Goal: Information Seeking & Learning: Learn about a topic

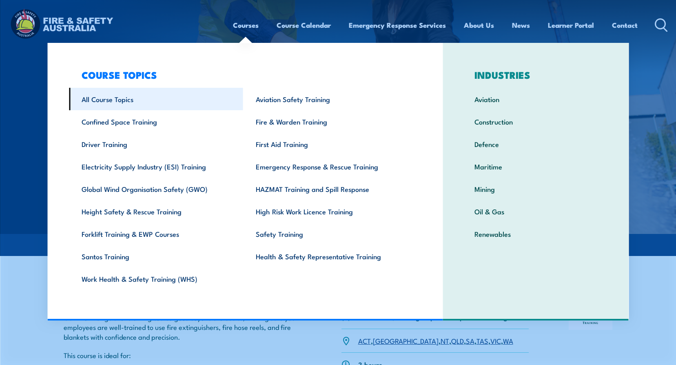
click at [115, 103] on link "All Course Topics" at bounding box center [156, 99] width 174 height 22
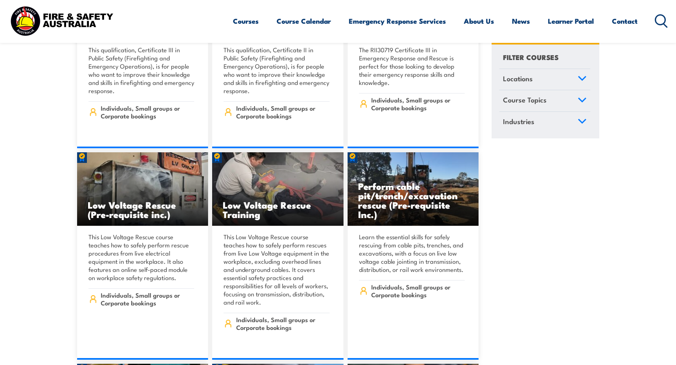
scroll to position [2365, 0]
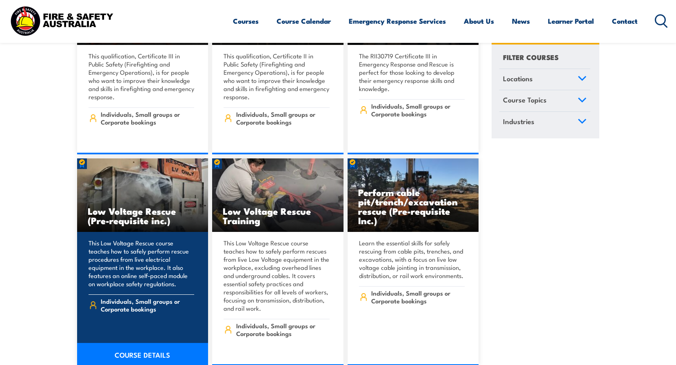
click at [152, 346] on link "COURSE DETAILS" at bounding box center [142, 353] width 131 height 23
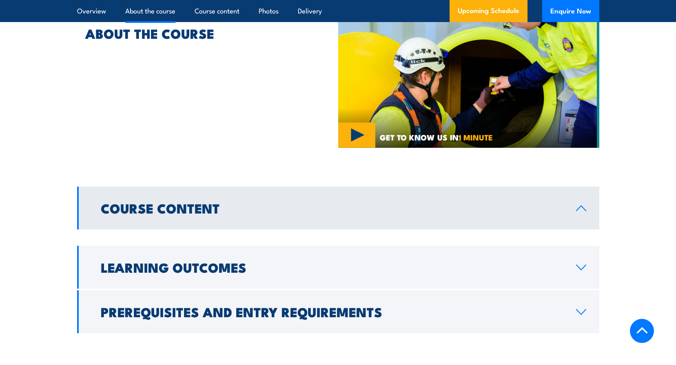
scroll to position [571, 0]
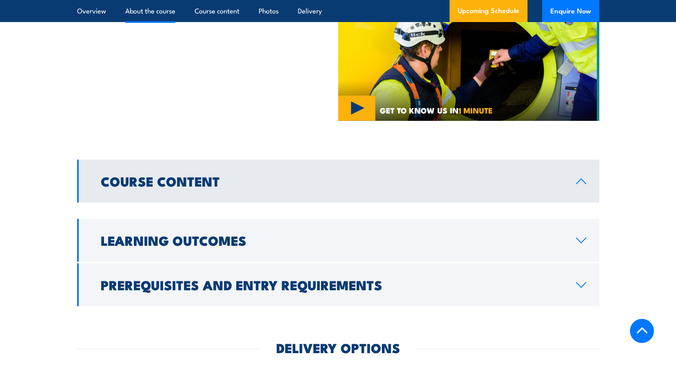
click at [420, 186] on h2 "Course Content" at bounding box center [332, 180] width 462 height 11
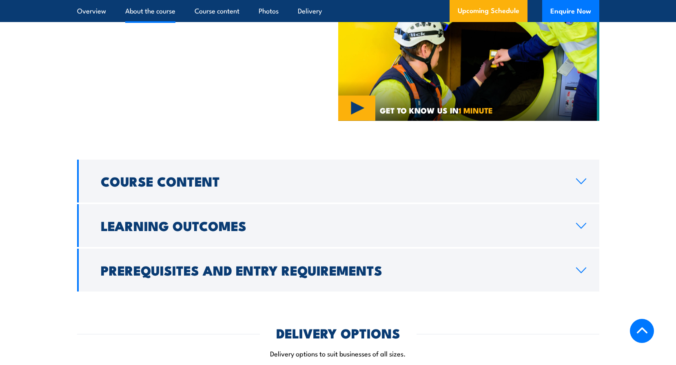
drag, startPoint x: 419, startPoint y: 185, endPoint x: 405, endPoint y: 203, distance: 22.4
click at [419, 186] on h2 "Course Content" at bounding box center [332, 180] width 462 height 11
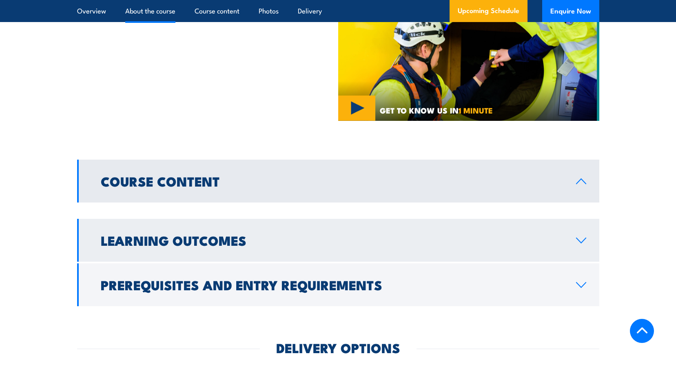
click at [394, 232] on link "Learning Outcomes" at bounding box center [338, 240] width 522 height 43
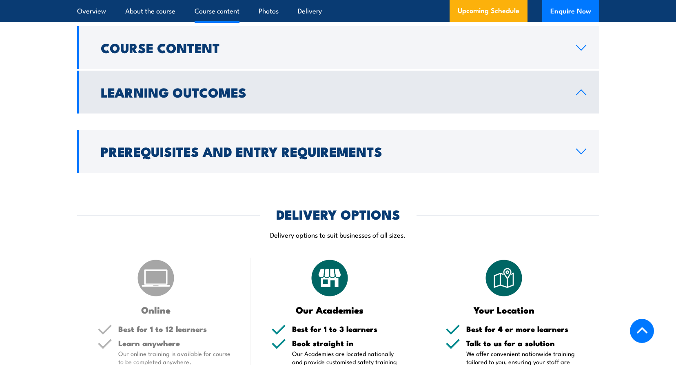
scroll to position [734, 0]
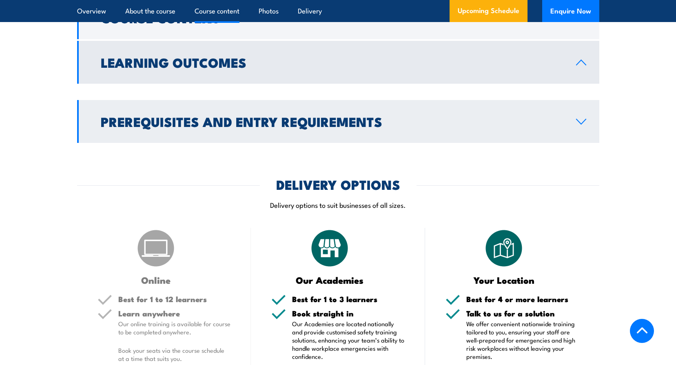
click at [371, 127] on h2 "Prerequisites and Entry Requirements" at bounding box center [332, 120] width 462 height 11
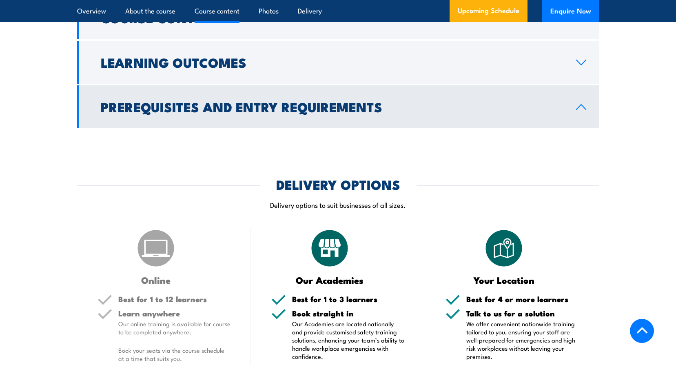
click at [368, 120] on link "Prerequisites and Entry Requirements" at bounding box center [338, 106] width 522 height 43
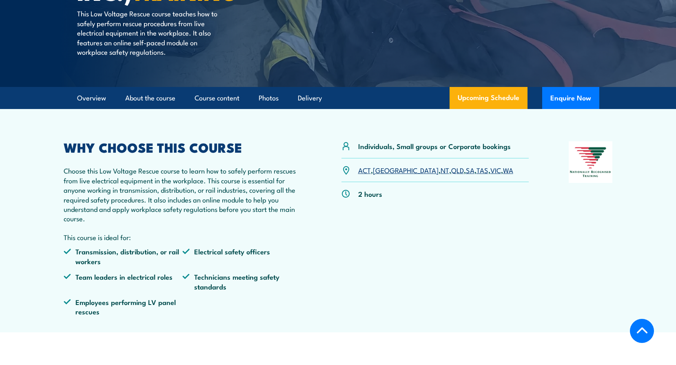
scroll to position [0, 0]
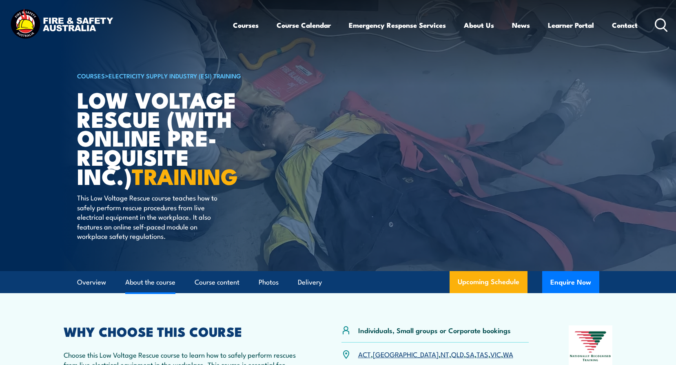
click at [149, 283] on link "About the course" at bounding box center [150, 282] width 50 height 22
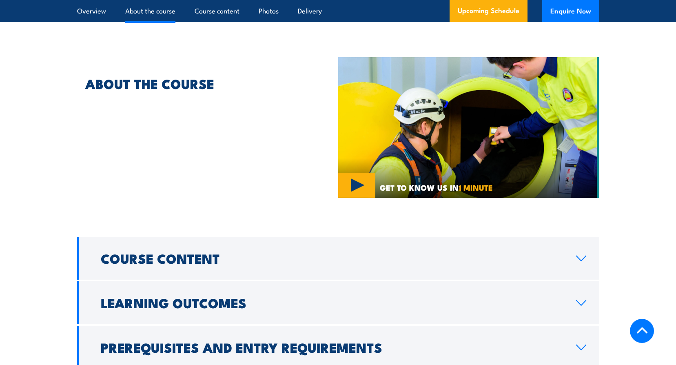
scroll to position [11, 0]
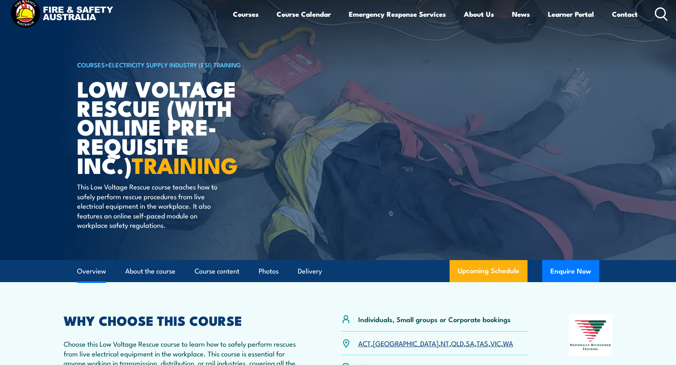
click at [90, 274] on link "Overview" at bounding box center [91, 271] width 29 height 22
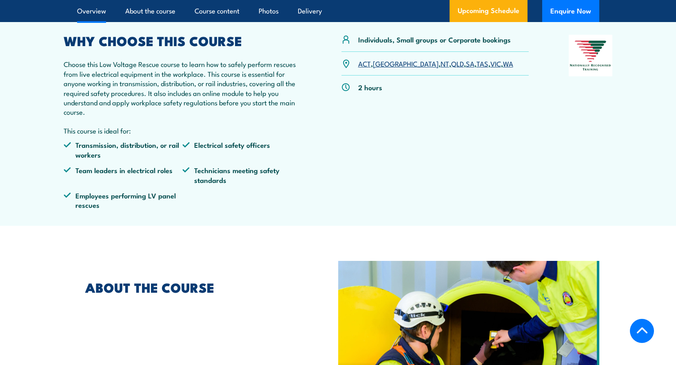
scroll to position [293, 0]
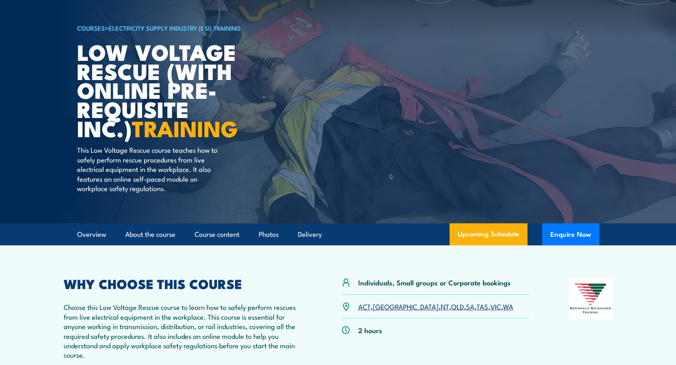
scroll to position [38, 0]
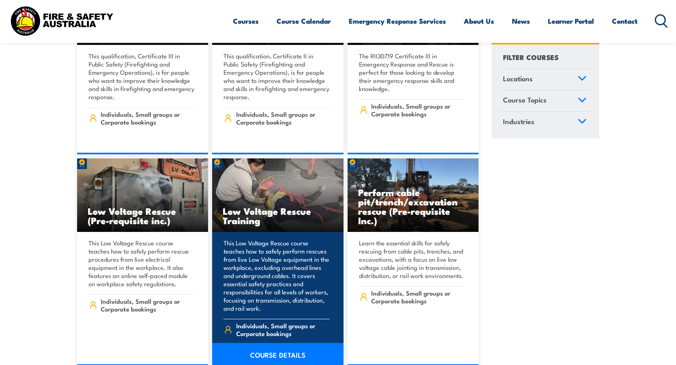
click at [264, 186] on img at bounding box center [277, 194] width 131 height 73
click at [282, 349] on link "COURSE DETAILS" at bounding box center [277, 353] width 131 height 23
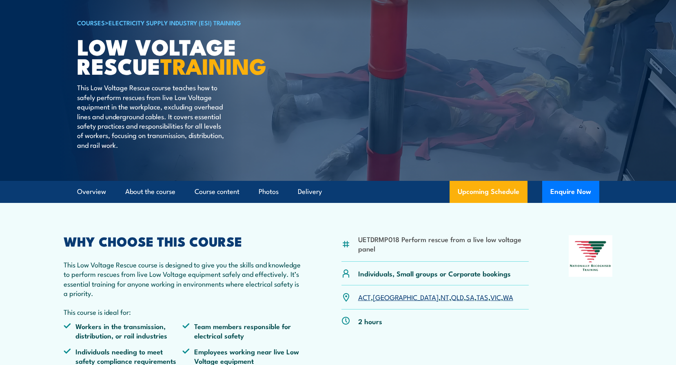
scroll to position [82, 0]
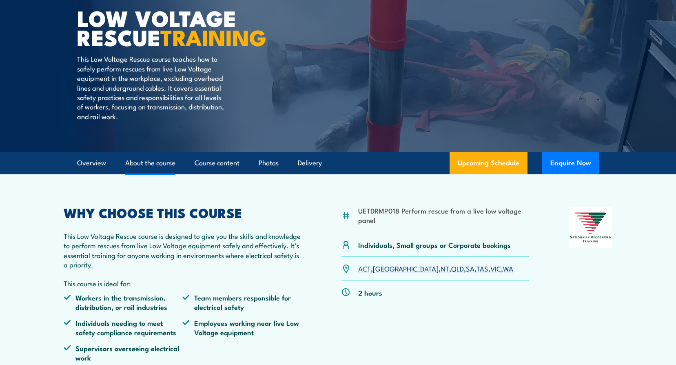
click at [139, 167] on link "About the course" at bounding box center [150, 163] width 50 height 22
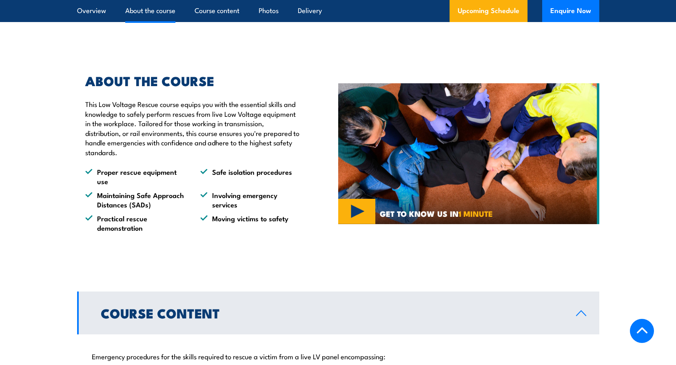
scroll to position [444, 0]
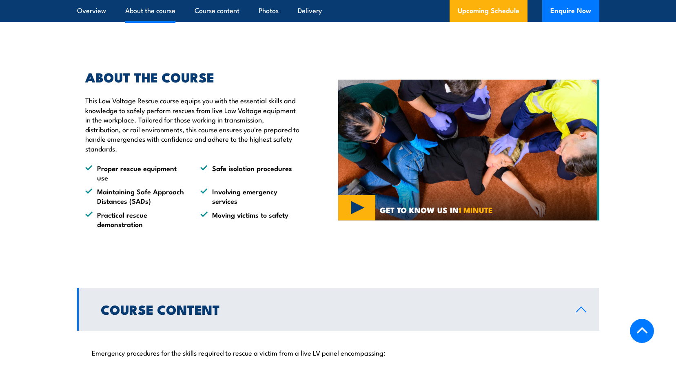
click at [184, 303] on h2 "Course Content" at bounding box center [332, 308] width 462 height 11
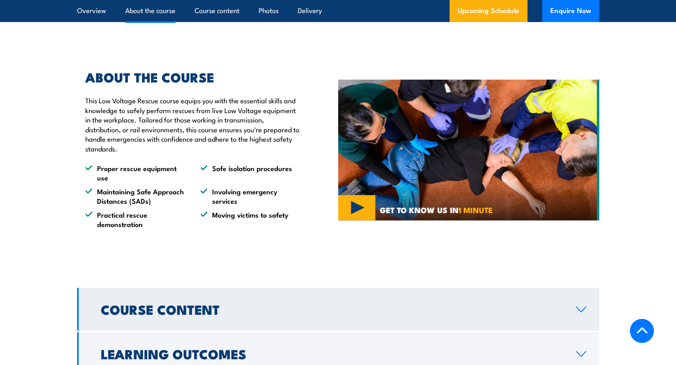
click at [193, 303] on h2 "Course Content" at bounding box center [332, 308] width 462 height 11
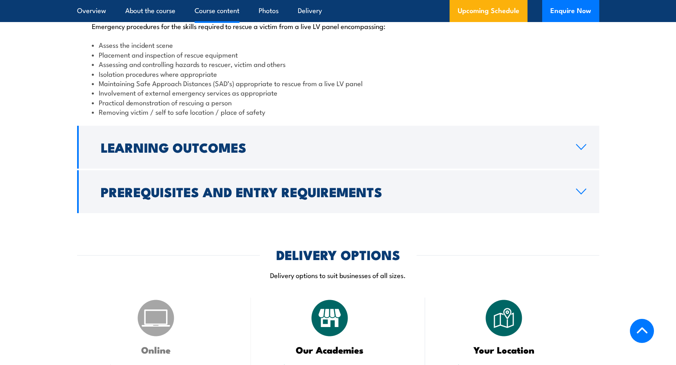
scroll to position [688, 0]
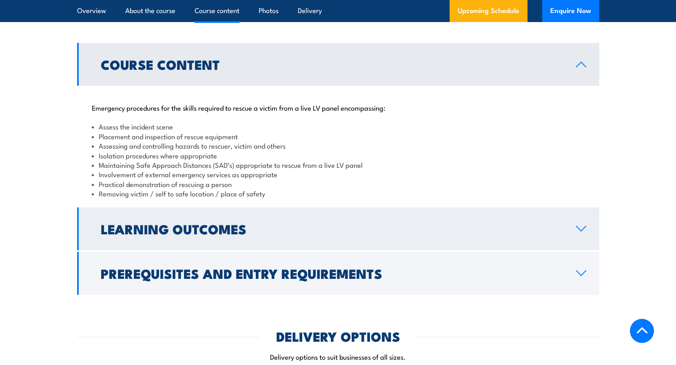
click at [263, 231] on h2 "Learning Outcomes" at bounding box center [332, 228] width 462 height 11
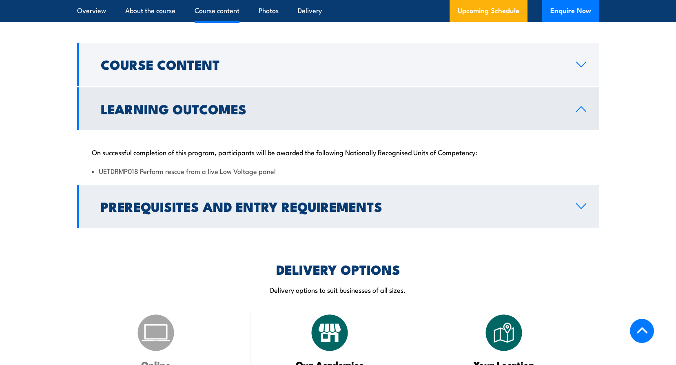
click at [247, 201] on h2 "Prerequisites and Entry Requirements" at bounding box center [332, 205] width 462 height 11
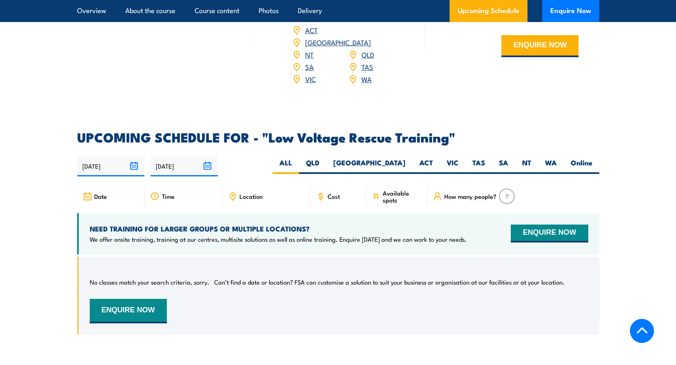
scroll to position [1259, 0]
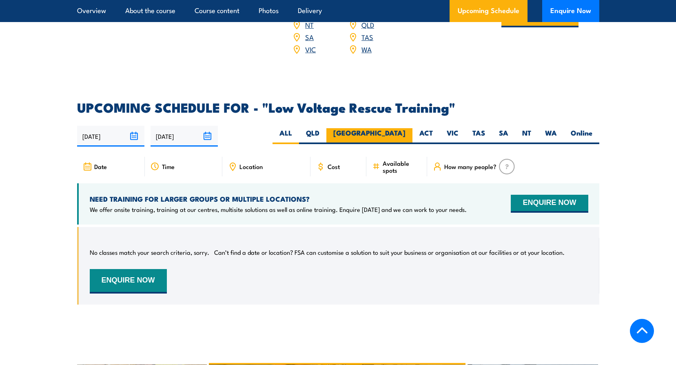
click at [402, 128] on label "[GEOGRAPHIC_DATA]" at bounding box center [369, 136] width 86 height 16
click at [405, 128] on input "[GEOGRAPHIC_DATA]" at bounding box center [407, 130] width 5 height 5
radio input "true"
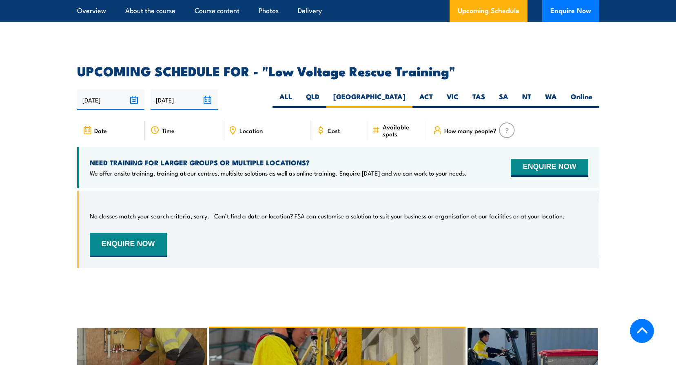
scroll to position [1251, 0]
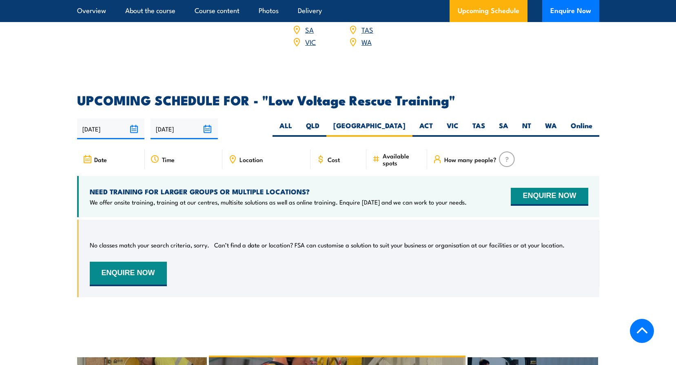
click at [193, 149] on div "Time" at bounding box center [183, 159] width 77 height 20
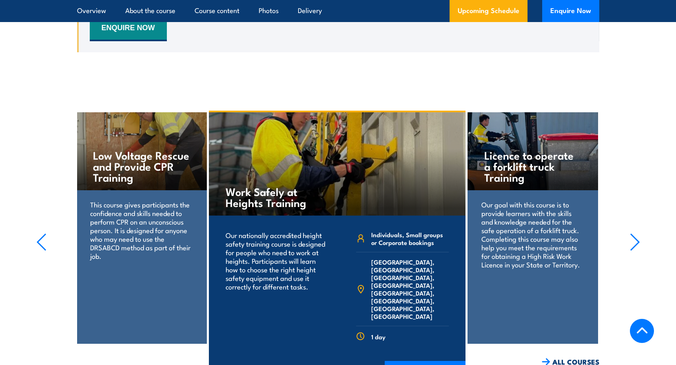
click at [161, 163] on h4 "Low Voltage Rescue and Provide CPR Training" at bounding box center [141, 165] width 97 height 33
click at [161, 152] on h4 "Low Voltage Rescue and Provide CPR Training" at bounding box center [141, 165] width 97 height 33
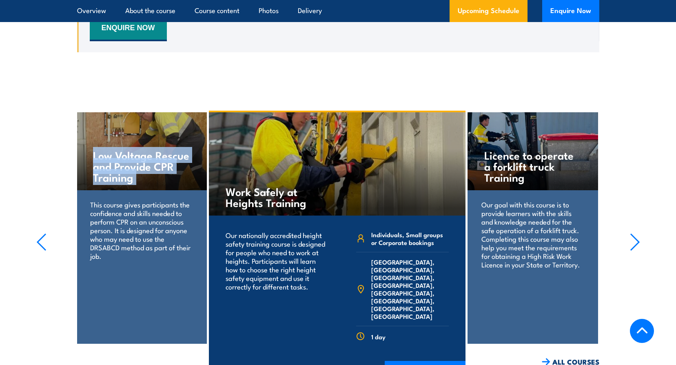
click at [161, 152] on h4 "Low Voltage Rescue and Provide CPR Training" at bounding box center [141, 165] width 97 height 33
click at [37, 233] on icon "button" at bounding box center [41, 242] width 10 height 18
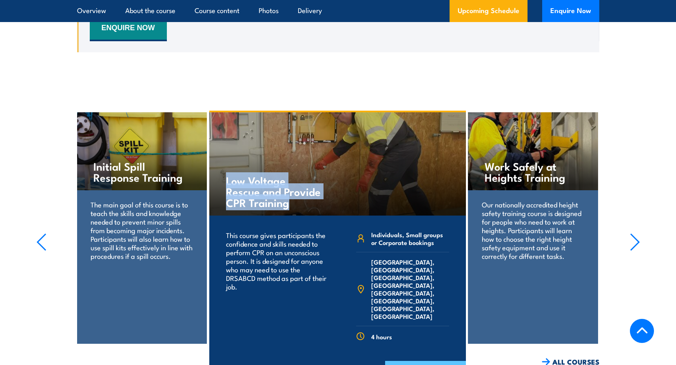
click at [411, 360] on link "COURSE DETAILS" at bounding box center [425, 370] width 81 height 21
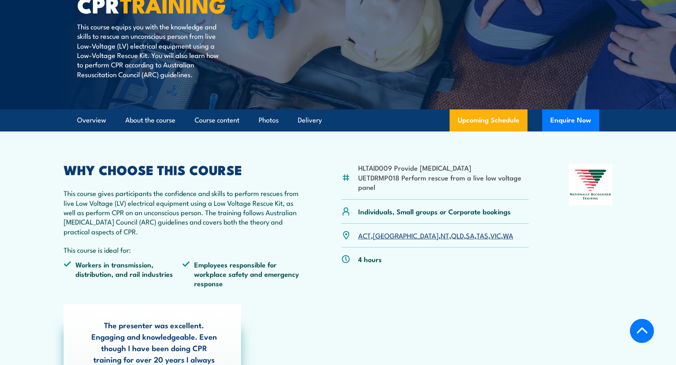
scroll to position [163, 0]
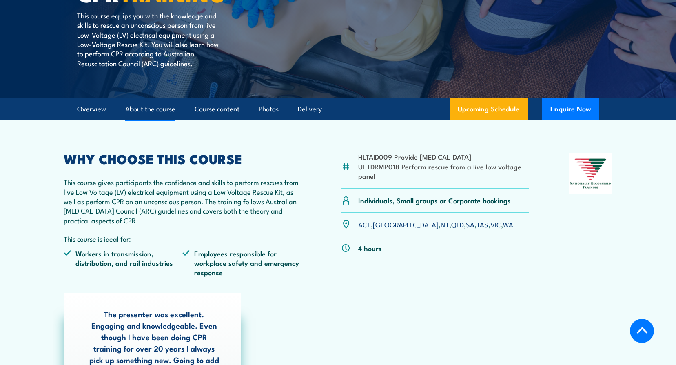
click at [169, 113] on link "About the course" at bounding box center [150, 109] width 50 height 22
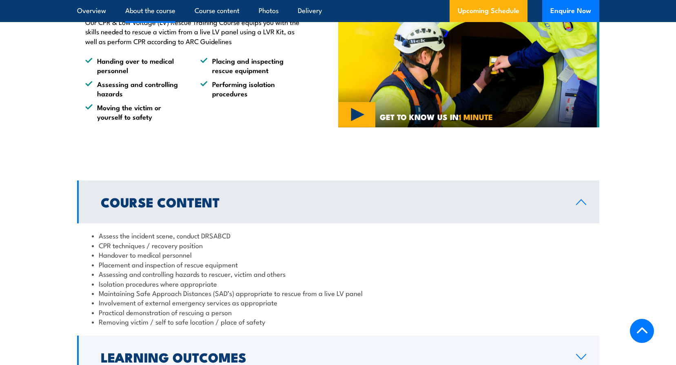
scroll to position [726, 0]
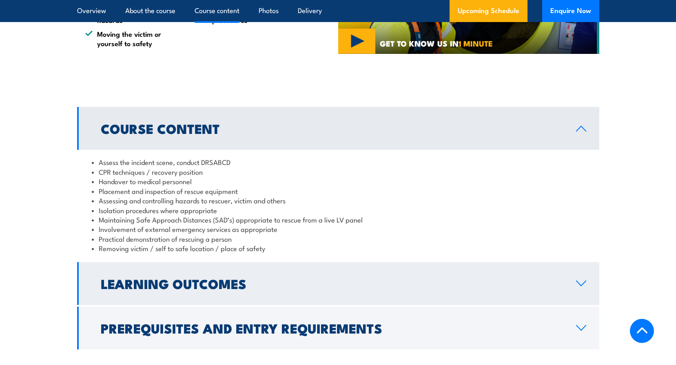
click at [298, 277] on h2 "Learning Outcomes" at bounding box center [332, 282] width 462 height 11
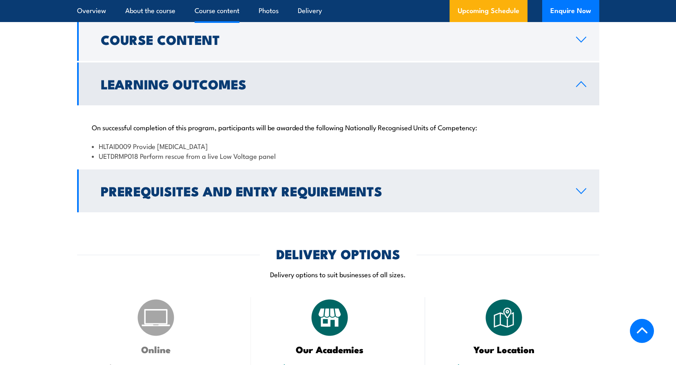
scroll to position [889, 0]
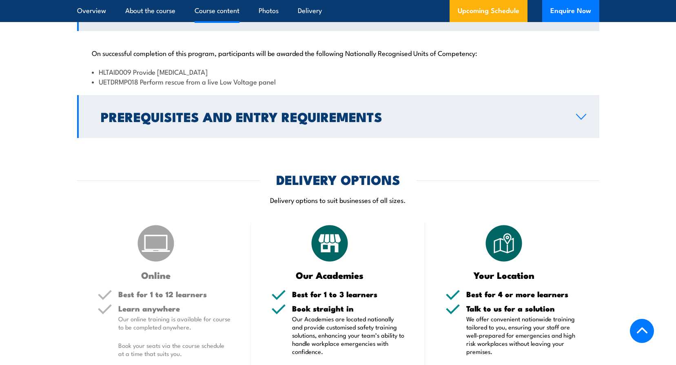
click at [405, 122] on link "Prerequisites and Entry Requirements" at bounding box center [338, 116] width 522 height 43
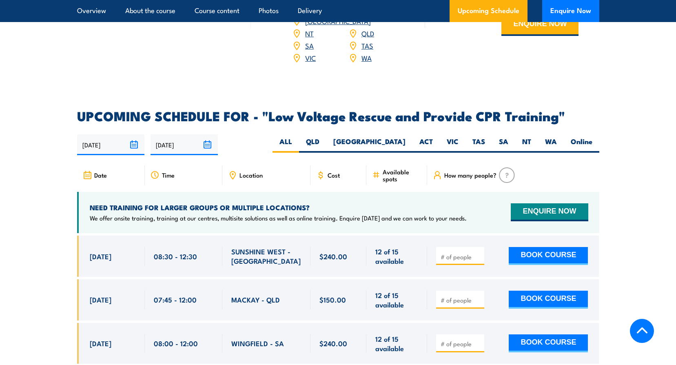
scroll to position [1378, 0]
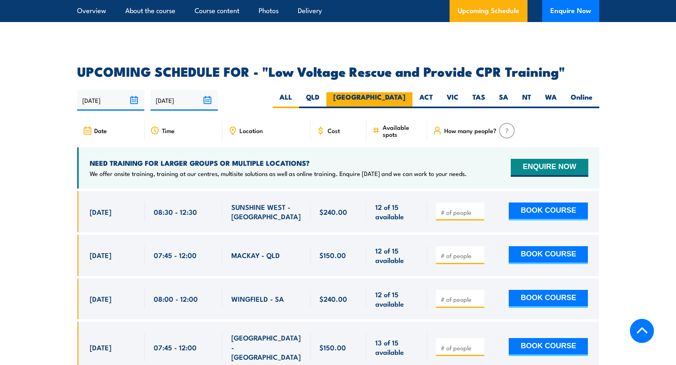
click at [393, 92] on label "[GEOGRAPHIC_DATA]" at bounding box center [369, 100] width 86 height 16
click at [405, 92] on input "[GEOGRAPHIC_DATA]" at bounding box center [407, 94] width 5 height 5
radio input "true"
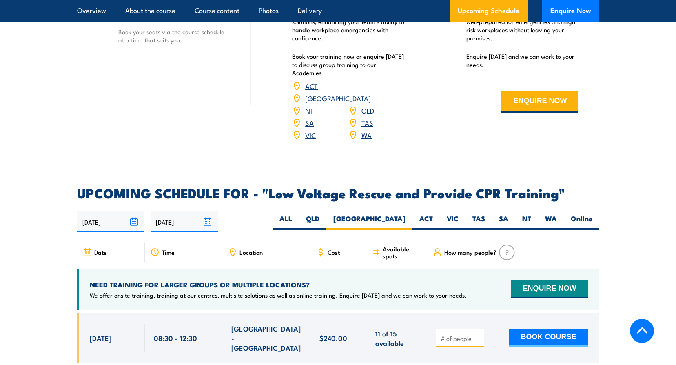
scroll to position [1413, 0]
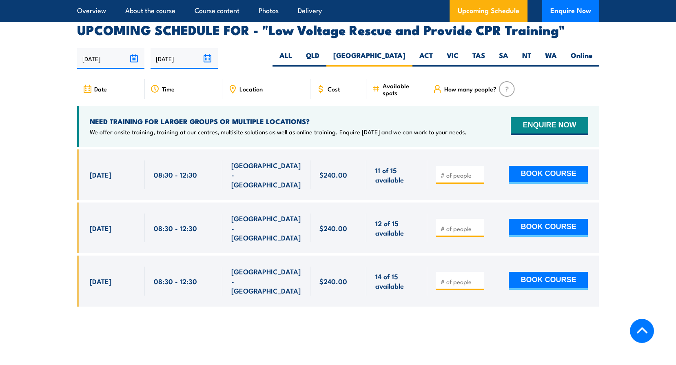
click at [464, 166] on div at bounding box center [460, 175] width 48 height 18
click at [464, 171] on input "number" at bounding box center [460, 175] width 41 height 8
click at [633, 124] on section "UPCOMING SCHEDULE FOR - "Low Voltage Rescue and Provide CPR Training" [DATE] [D…" at bounding box center [338, 171] width 676 height 295
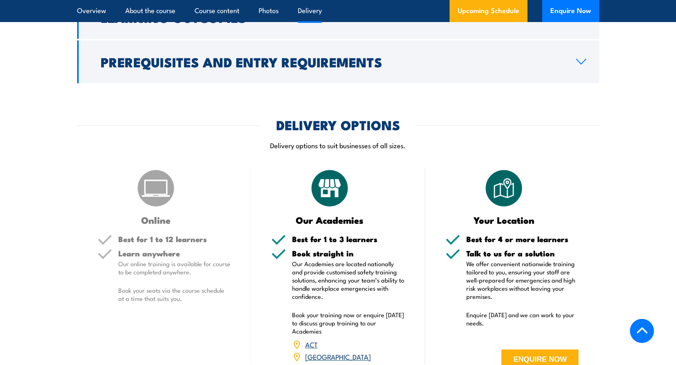
scroll to position [924, 0]
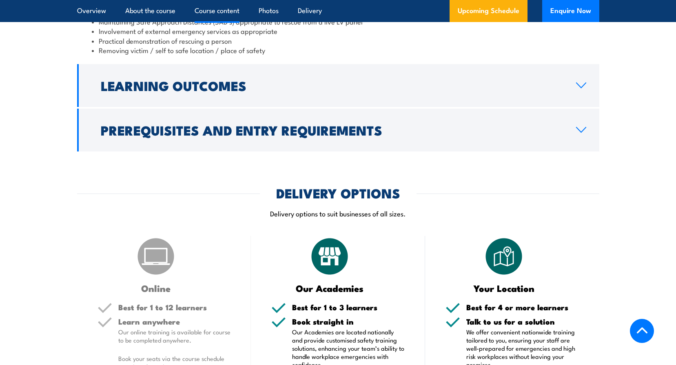
click at [269, 80] on h2 "Learning Outcomes" at bounding box center [332, 85] width 462 height 11
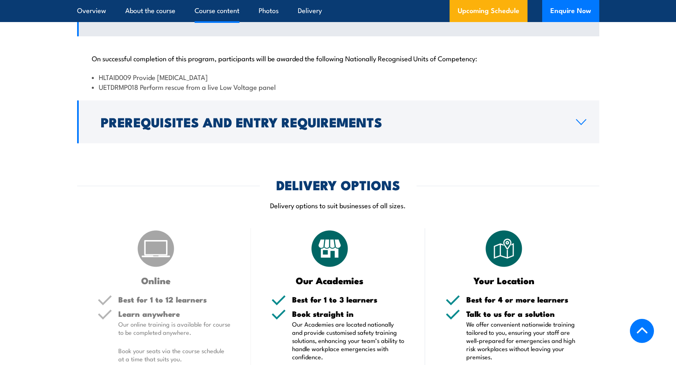
scroll to position [802, 0]
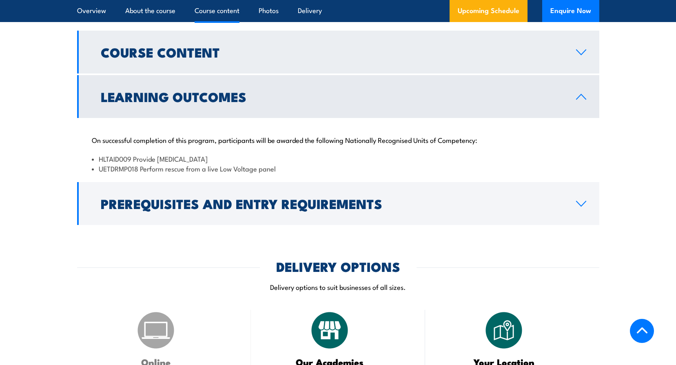
click at [208, 48] on h2 "Course Content" at bounding box center [332, 51] width 462 height 11
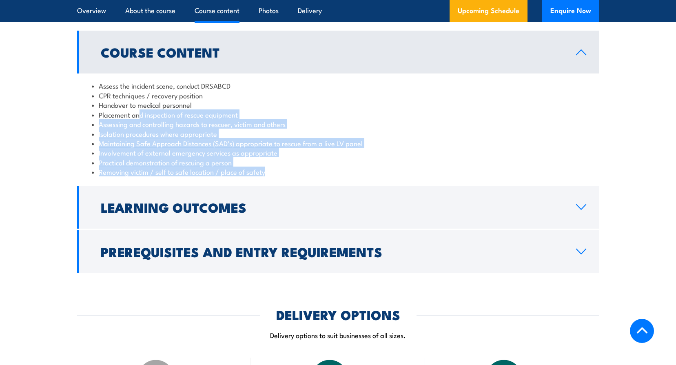
drag, startPoint x: 140, startPoint y: 98, endPoint x: 527, endPoint y: 157, distance: 390.9
click at [527, 157] on ul "Assess the incident scene, conduct DRSABCD CPR techniques / recovery position H…" at bounding box center [338, 128] width 493 height 95
drag, startPoint x: 527, startPoint y: 157, endPoint x: 627, endPoint y: 119, distance: 107.5
click at [627, 119] on section "Course Content Assess the incident scene, conduct DRSABCD CPR techniques / reco…" at bounding box center [338, 152] width 676 height 242
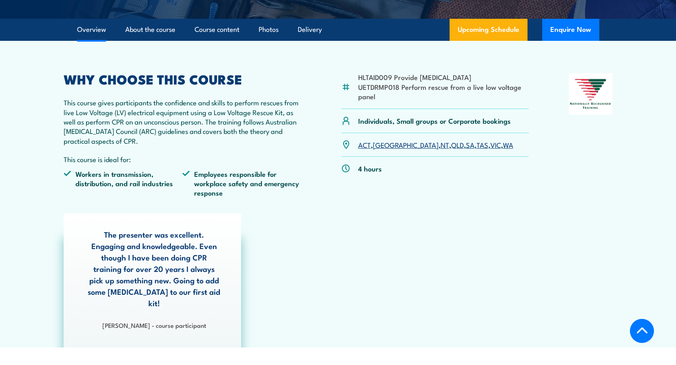
scroll to position [0, 0]
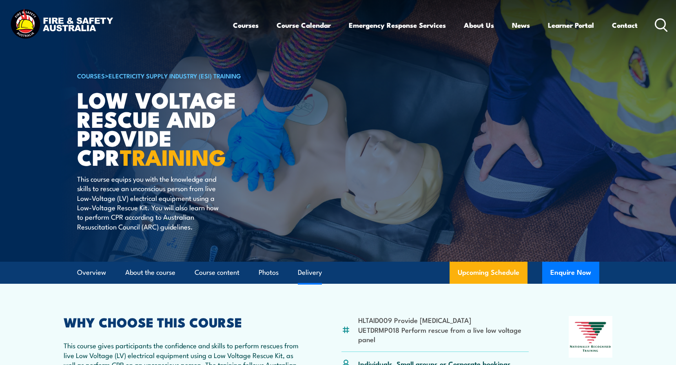
click at [315, 265] on link "Delivery" at bounding box center [310, 272] width 24 height 22
click at [259, 272] on li "Photos" at bounding box center [265, 272] width 27 height 22
click at [273, 269] on link "Photos" at bounding box center [269, 272] width 20 height 22
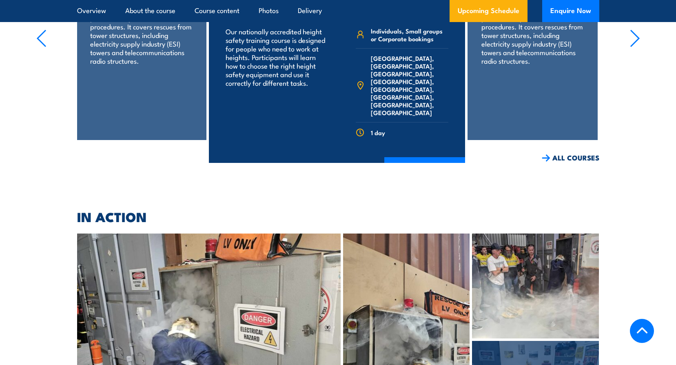
scroll to position [1977, 0]
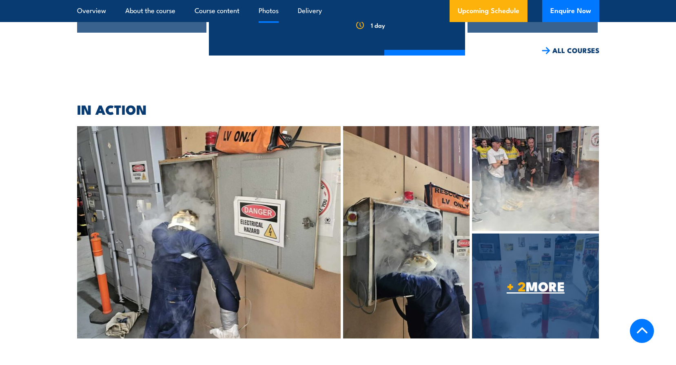
click at [525, 280] on span "+ 2 MORE" at bounding box center [535, 285] width 127 height 11
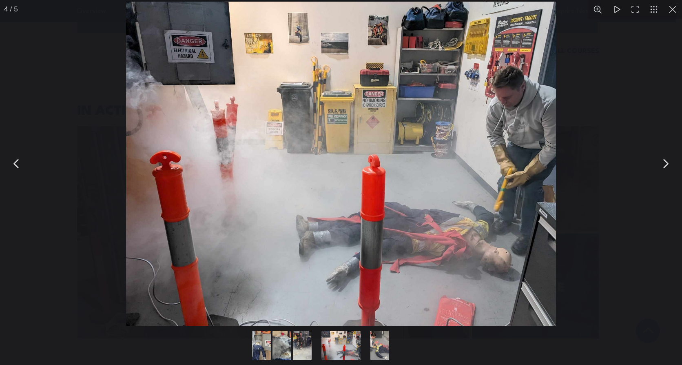
click at [667, 166] on button "You can close this modal content with the ESC key" at bounding box center [665, 163] width 20 height 20
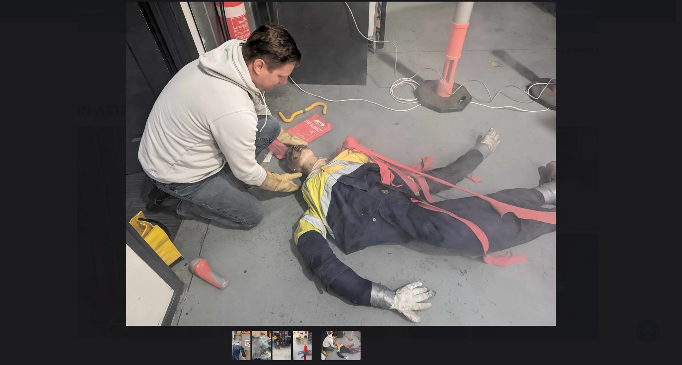
click at [667, 166] on button "You can close this modal content with the ESC key" at bounding box center [665, 163] width 20 height 20
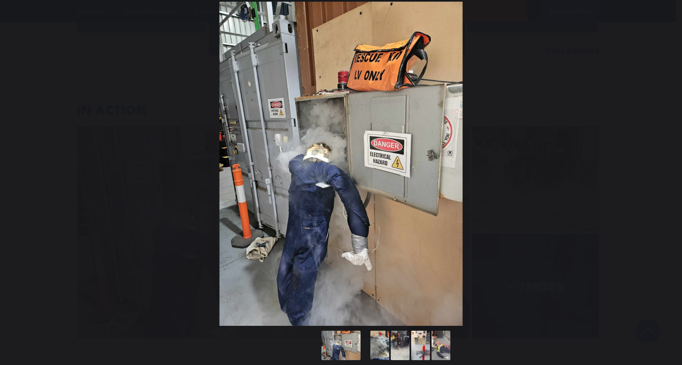
click at [667, 166] on button "You can close this modal content with the ESC key" at bounding box center [665, 163] width 20 height 20
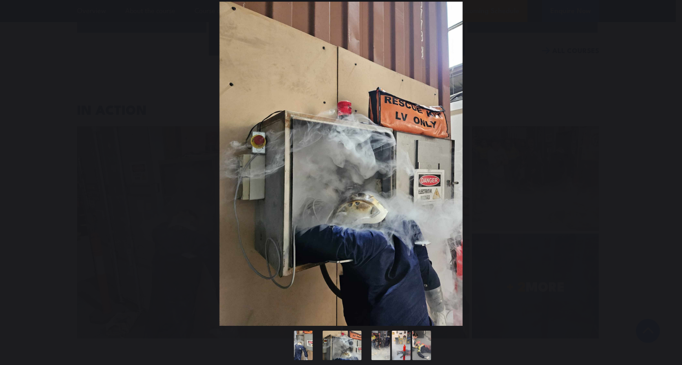
click at [667, 166] on button "You can close this modal content with the ESC key" at bounding box center [665, 163] width 20 height 20
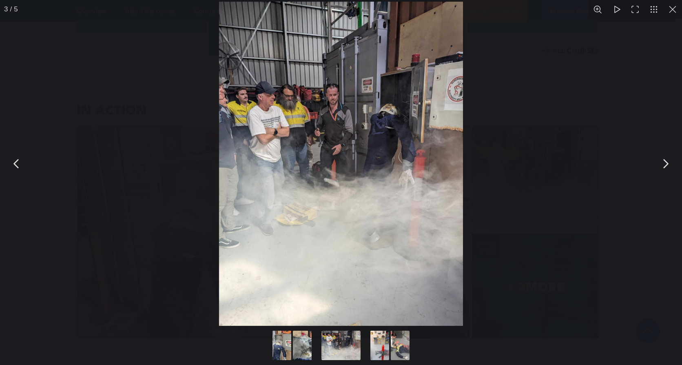
click at [675, 7] on button "You can close this modal content with the ESC key" at bounding box center [672, 9] width 19 height 19
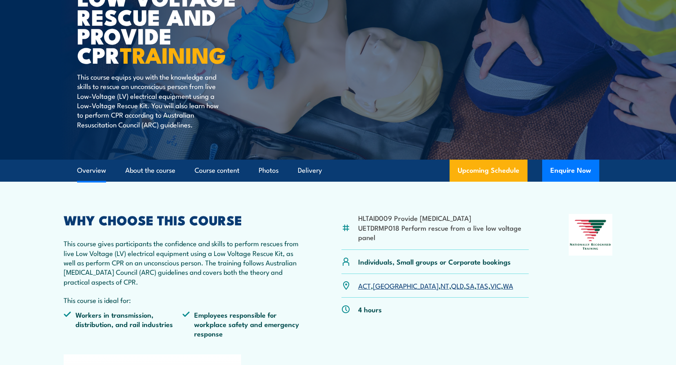
click at [85, 169] on link "Overview" at bounding box center [91, 170] width 29 height 22
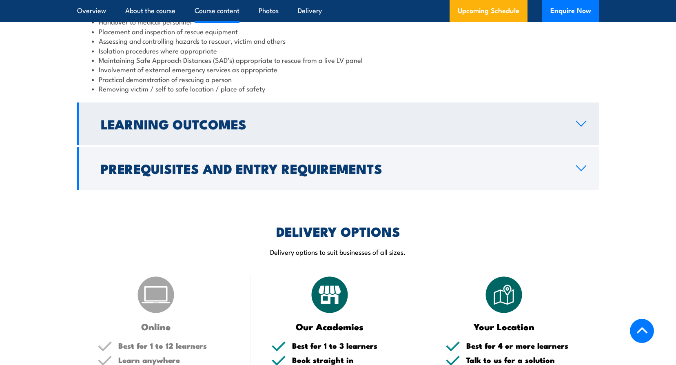
click at [255, 119] on link "Learning Outcomes" at bounding box center [338, 123] width 522 height 43
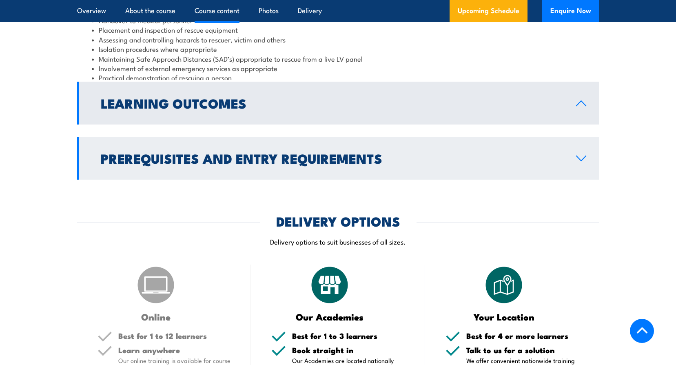
scroll to position [869, 0]
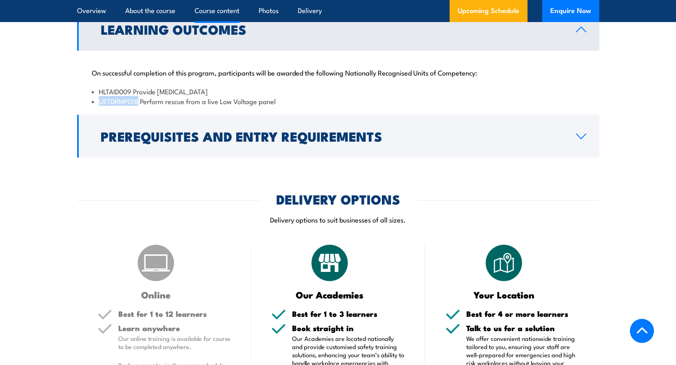
drag, startPoint x: 99, startPoint y: 91, endPoint x: 137, endPoint y: 89, distance: 38.8
click at [137, 96] on li "UETDRMP018 Perform rescue from a live Low Voltage panel" at bounding box center [338, 100] width 493 height 9
copy li "UETDRMP018"
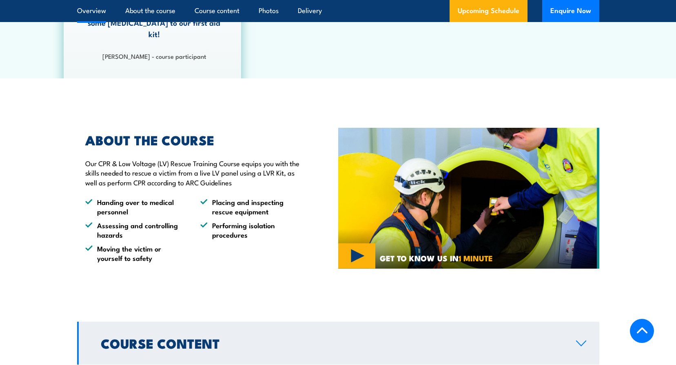
scroll to position [706, 0]
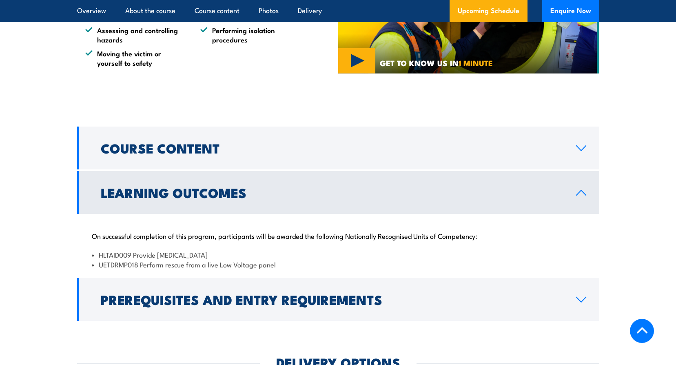
click at [524, 229] on div "On successful completion of this program, participants will be awarded the foll…" at bounding box center [338, 245] width 522 height 62
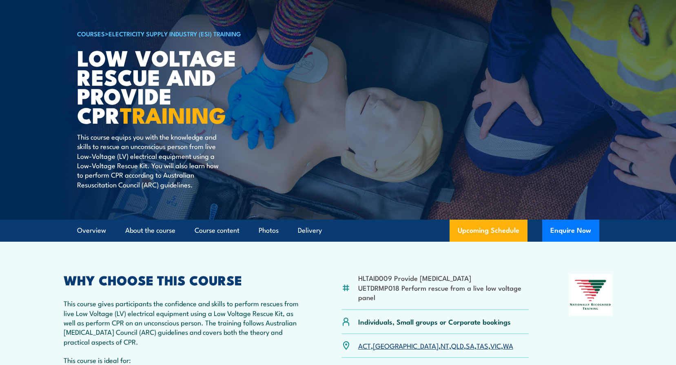
scroll to position [0, 0]
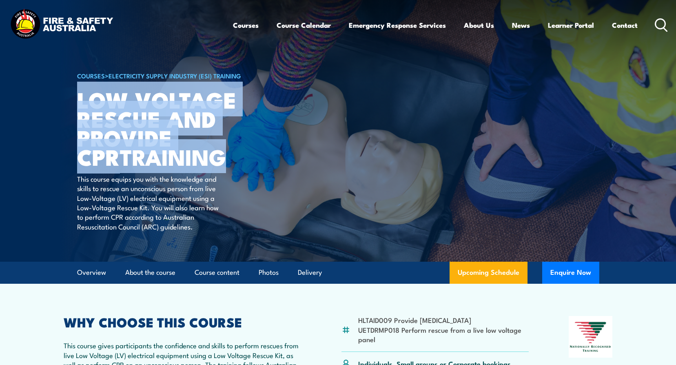
drag, startPoint x: 185, startPoint y: 157, endPoint x: 78, endPoint y: 106, distance: 118.2
click at [78, 106] on h1 "Low Voltage Rescue and Provide CPR TRAINING" at bounding box center [177, 128] width 201 height 76
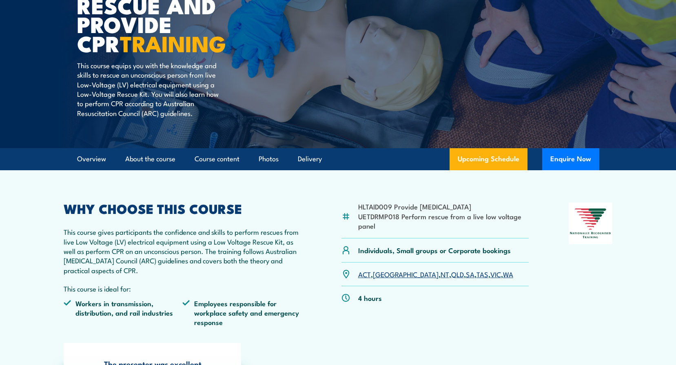
scroll to position [163, 0]
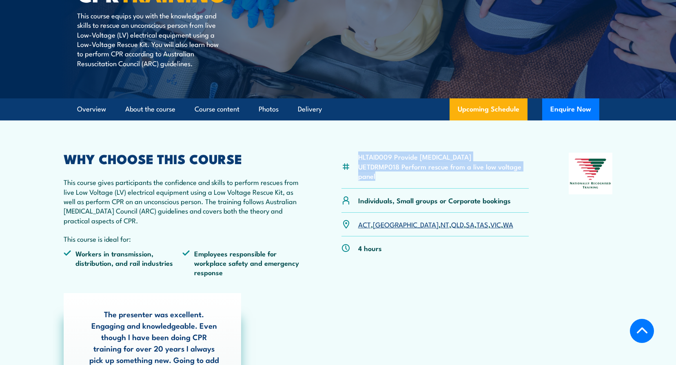
drag, startPoint x: 388, startPoint y: 183, endPoint x: 357, endPoint y: 160, distance: 38.7
click at [357, 160] on div "HLTAID009 Provide [MEDICAL_DATA] UETDRMP018 Perform rescue from a live low volt…" at bounding box center [435, 170] width 188 height 36
copy ul "HLTAID009 Provide [MEDICAL_DATA] UETDRMP018 Perform rescue from a live low volt…"
